Goal: Obtain resource: Obtain resource

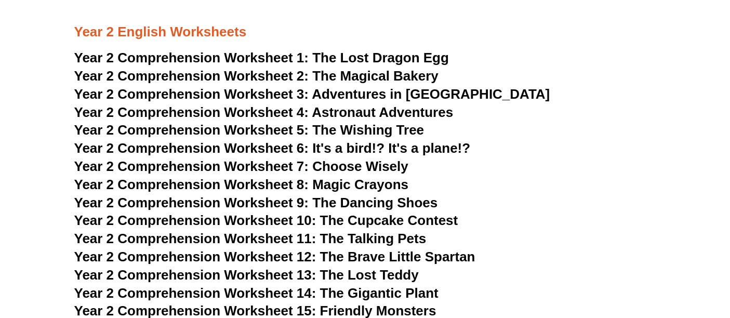
scroll to position [2424, 0]
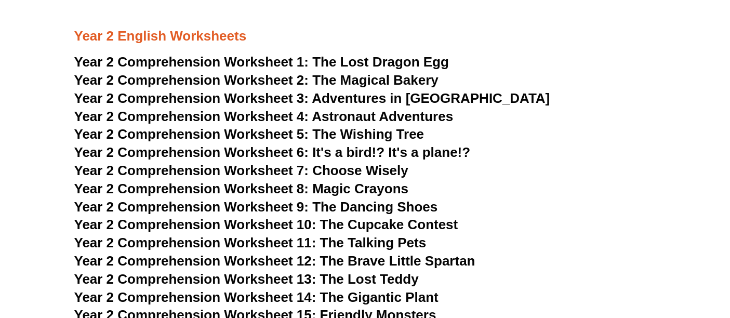
click at [315, 170] on span "Choose Wisely" at bounding box center [360, 171] width 96 height 16
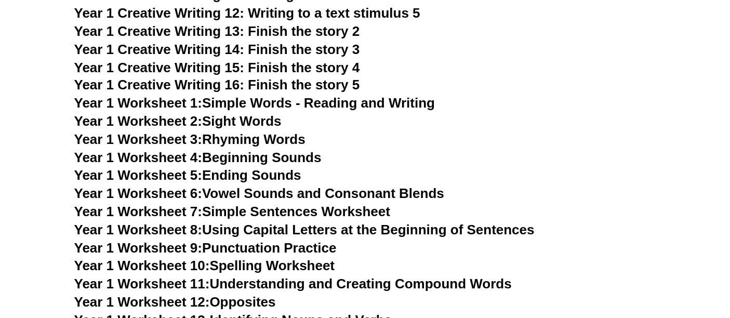
scroll to position [1885, 0]
click at [314, 16] on span "Year 1 Creative Writing 12: Writing to a text stimulus 5" at bounding box center [247, 14] width 346 height 16
click at [298, 31] on span "Year 1 Creative Writing 13: Finish the story 2" at bounding box center [217, 32] width 286 height 16
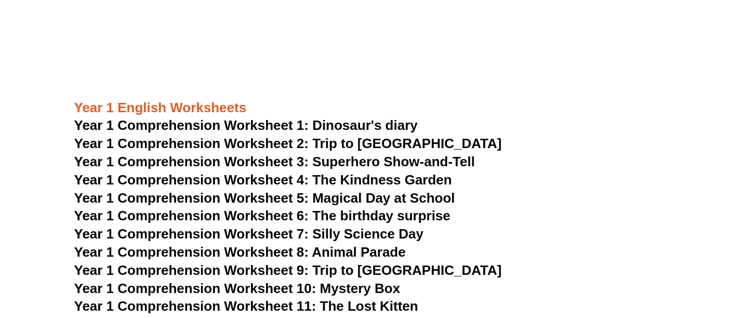
scroll to position [1212, 0]
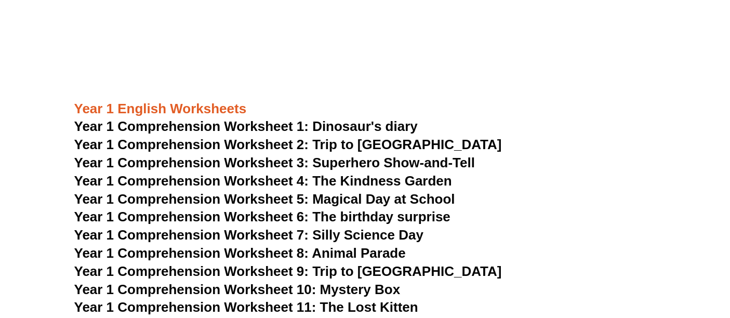
click at [324, 144] on span "Year 1 Comprehension Worksheet 2: Trip to [GEOGRAPHIC_DATA]" at bounding box center [288, 145] width 428 height 16
click at [326, 268] on span "Year 1 Comprehension Worksheet 9: Trip to [GEOGRAPHIC_DATA]" at bounding box center [288, 271] width 428 height 16
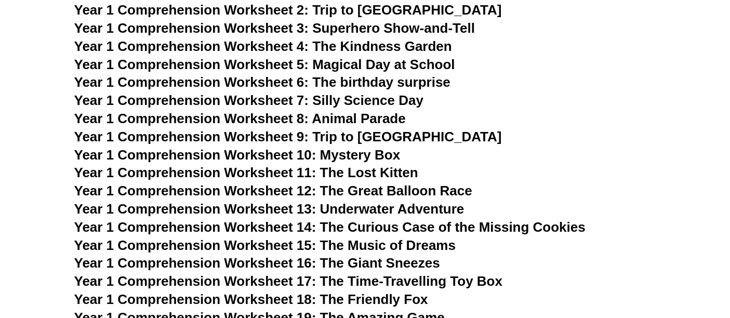
click at [356, 170] on span "Year 1 Comprehension Worksheet 11: The Lost Kitten" at bounding box center [246, 173] width 344 height 16
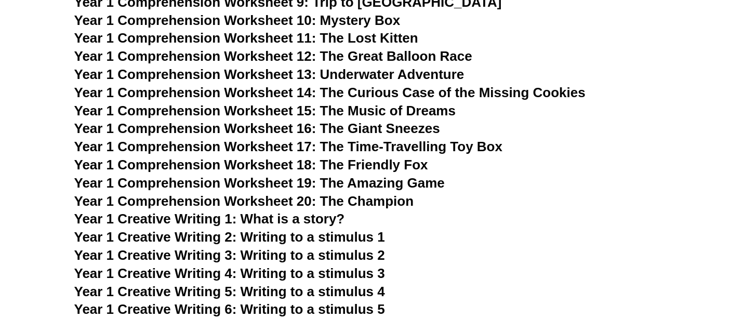
click at [363, 198] on span "Year 1 Comprehension Worksheet 20: The Champion" at bounding box center [244, 201] width 340 height 16
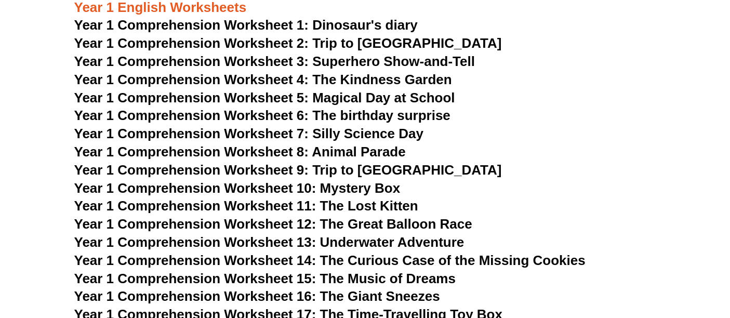
scroll to position [1212, 0]
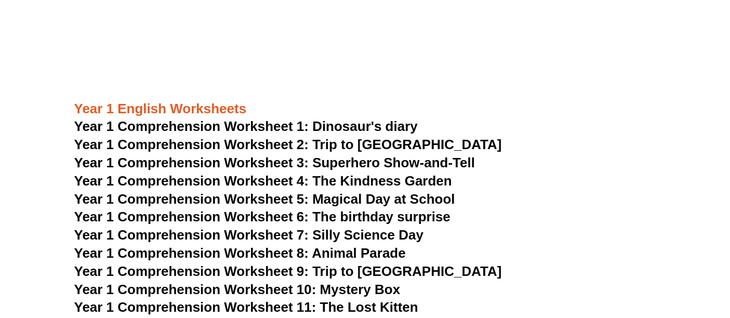
click at [367, 163] on span "Year 1 Comprehension Worksheet 3: Superhero Show-and-Tell" at bounding box center [274, 163] width 401 height 16
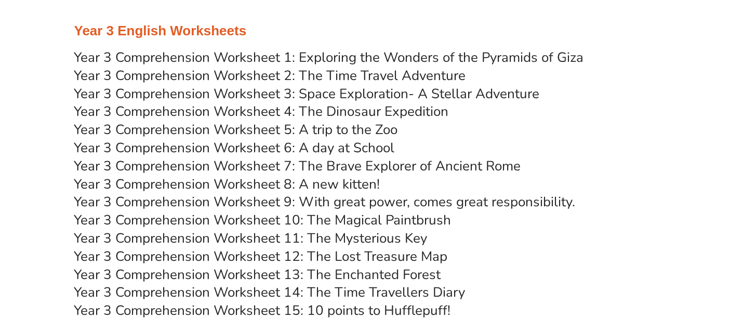
scroll to position [3367, 0]
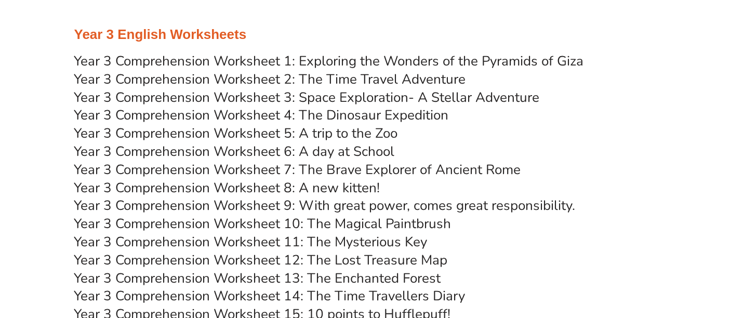
click at [416, 170] on link "Year 3 Comprehension Worksheet 7: The Brave Explorer of Ancient Rome" at bounding box center [297, 170] width 447 height 18
click at [393, 259] on link "Year 3 Comprehension Worksheet 12: The Lost Treasure Map" at bounding box center [261, 260] width 374 height 18
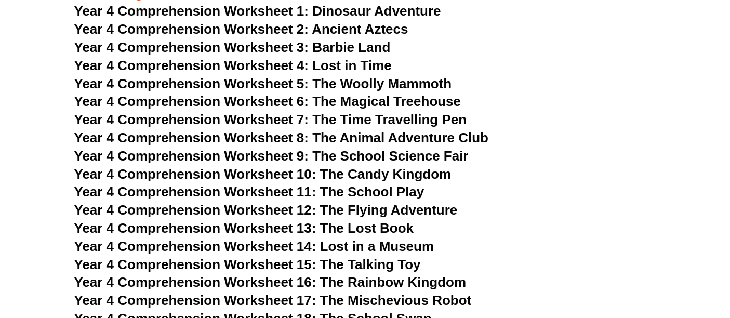
scroll to position [4445, 0]
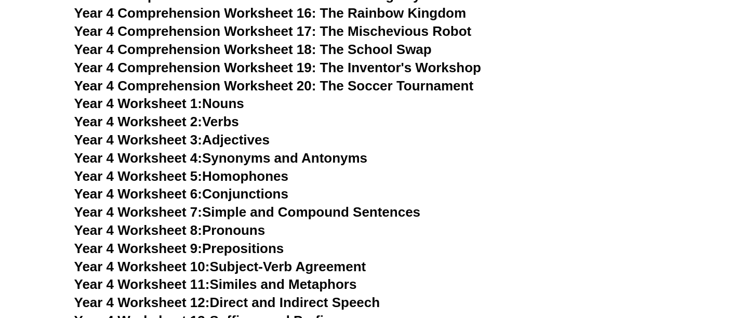
click at [262, 156] on link "Year 4 Worksheet 4: Synonyms and Antonyms" at bounding box center [221, 158] width 294 height 16
click at [225, 173] on link "Year 4 Worksheet 5: Homophones" at bounding box center [181, 176] width 215 height 16
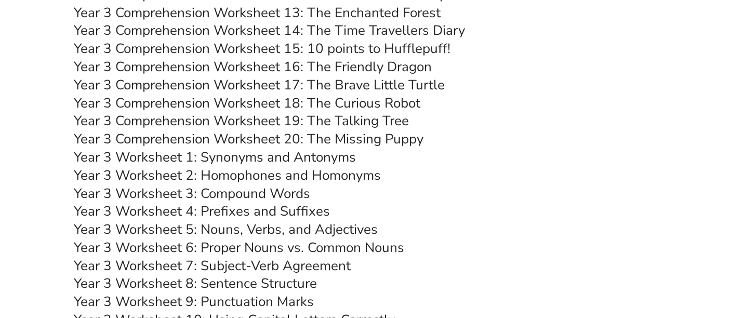
scroll to position [3637, 0]
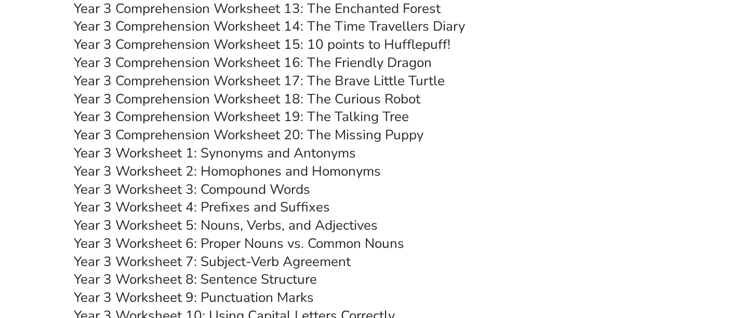
click at [271, 244] on link "Year 3 Worksheet 6: Proper Nouns vs. Common Nouns" at bounding box center [239, 243] width 330 height 18
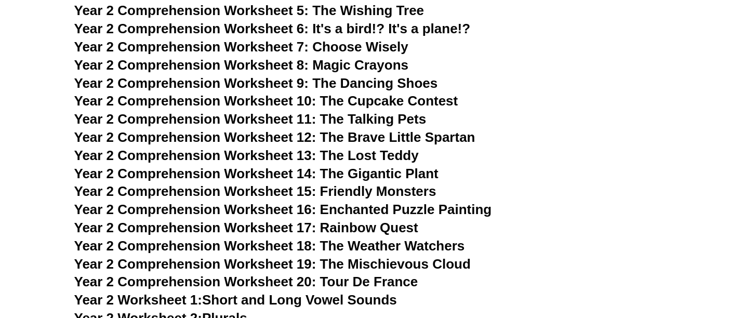
scroll to position [2559, 0]
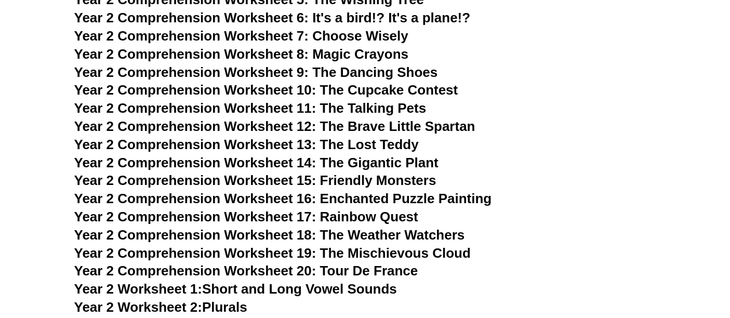
click at [346, 264] on span "Year 2 Comprehension Worksheet 20: Tour De France" at bounding box center [246, 271] width 344 height 16
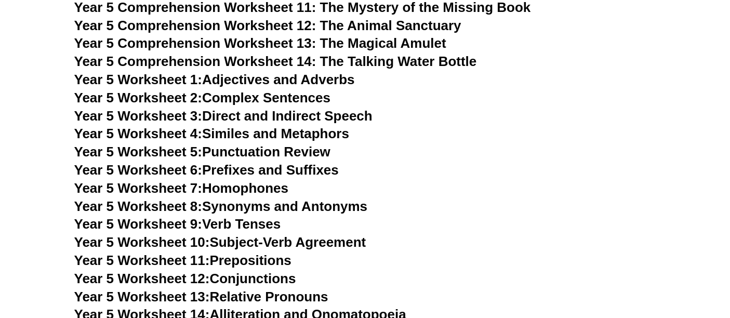
scroll to position [5384, 0]
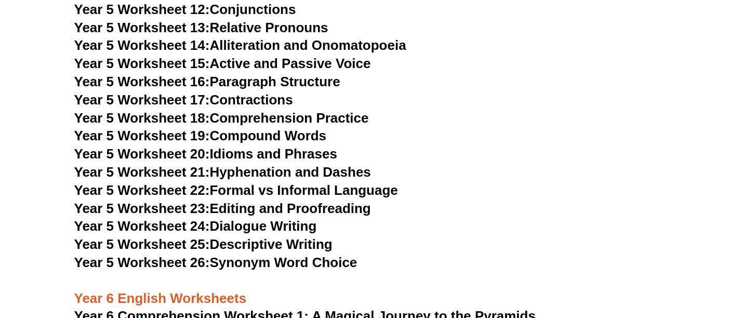
click at [291, 188] on link "Year 5 Worksheet 22: Formal vs Informal Language" at bounding box center [236, 190] width 324 height 16
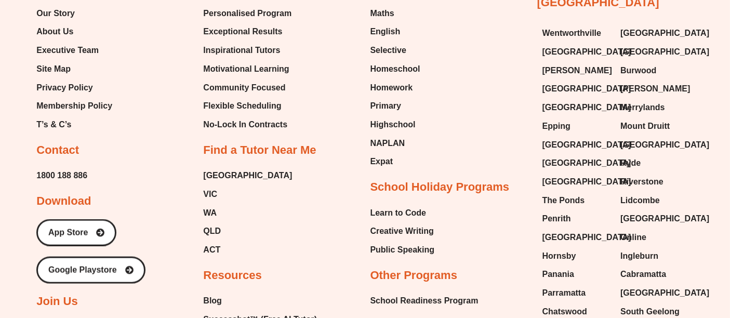
scroll to position [5519, 0]
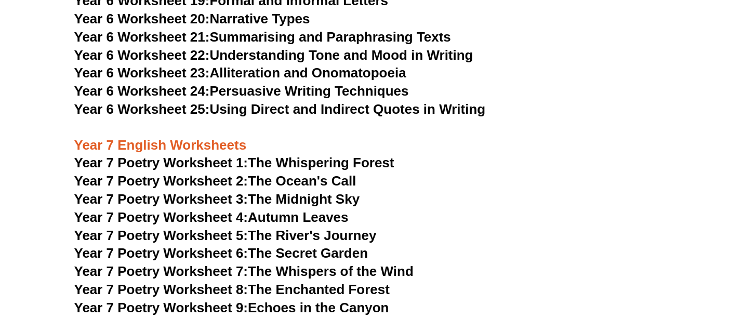
scroll to position [6462, 0]
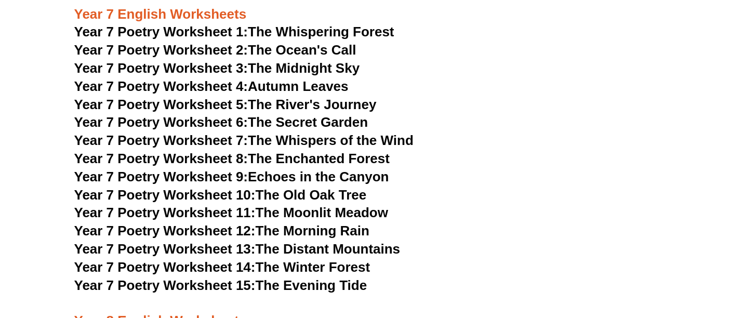
click at [315, 277] on link "Year 7 Poetry Worksheet 15: The Evening Tide" at bounding box center [220, 285] width 293 height 16
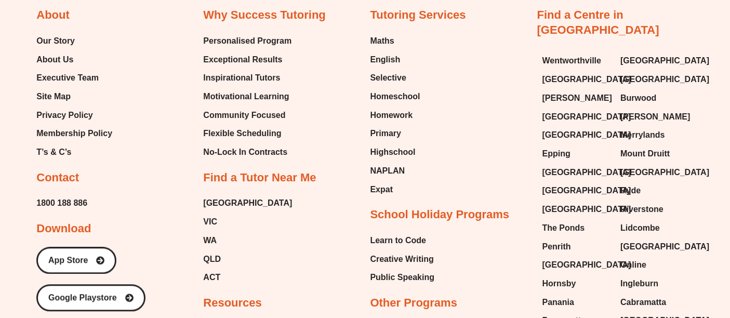
scroll to position [10772, 0]
